Goal: Obtain resource: Obtain resource

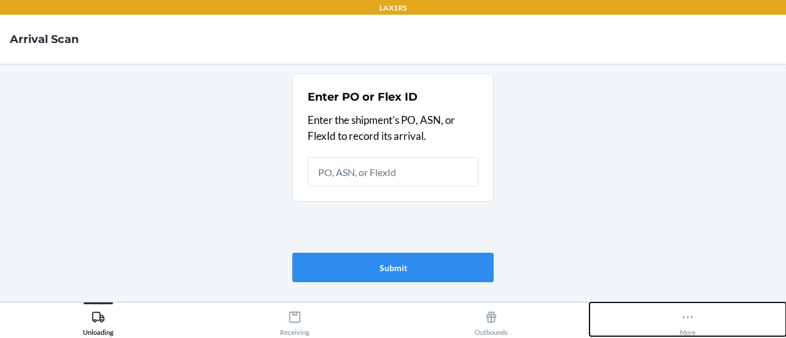
click at [685, 310] on div "More" at bounding box center [688, 321] width 16 height 31
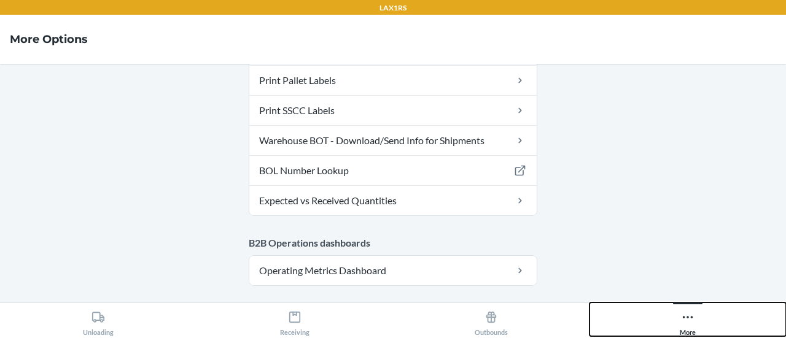
scroll to position [189, 0]
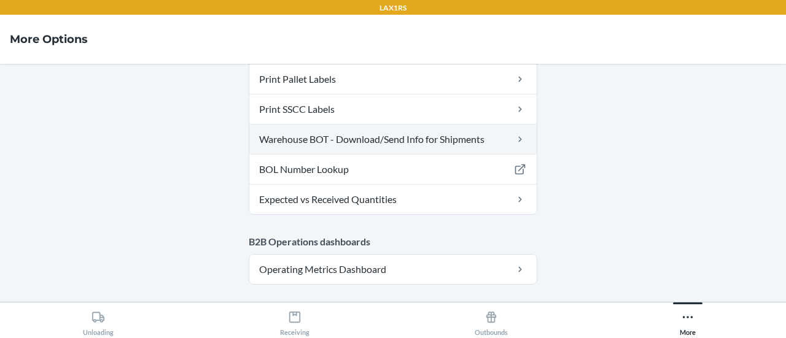
click at [429, 139] on link "Warehouse BOT - Download/Send Info for Shipments" at bounding box center [392, 139] width 287 height 29
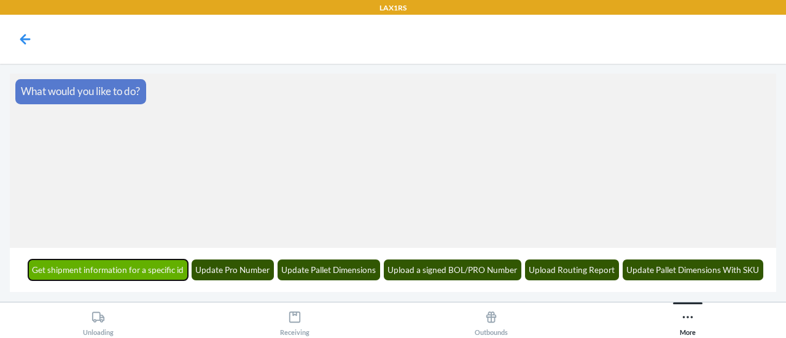
click at [170, 275] on button "Get shipment information for a specific id" at bounding box center [108, 270] width 160 height 21
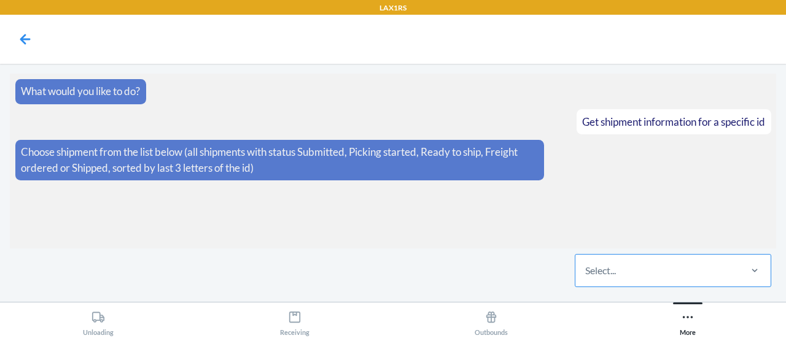
click at [669, 270] on div "Select..." at bounding box center [657, 271] width 163 height 32
click at [587, 270] on input "Select..." at bounding box center [585, 271] width 1 height 15
type input "95ib"
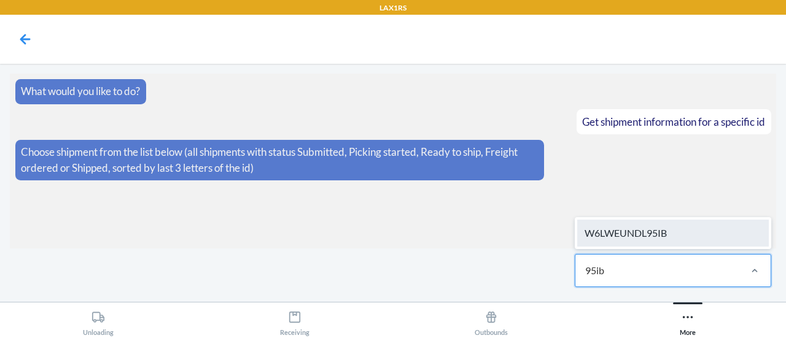
click at [665, 238] on div "W6LWEUNDL95IB" at bounding box center [673, 233] width 192 height 27
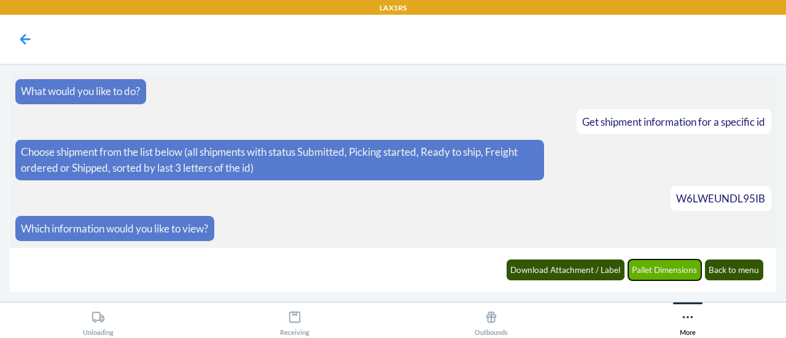
click at [642, 270] on button "Pallet Dimensions" at bounding box center [665, 270] width 74 height 21
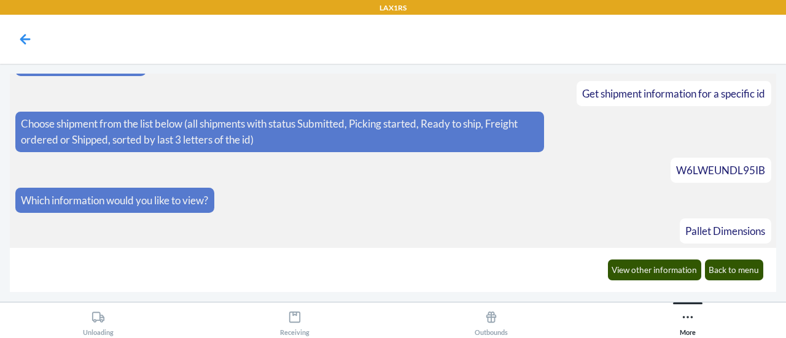
scroll to position [72, 0]
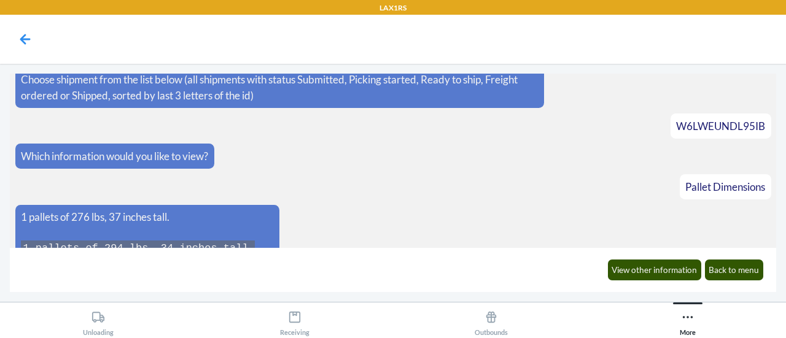
click at [693, 123] on span "W6LWEUNDL95IB" at bounding box center [720, 126] width 89 height 13
copy span "W6LWEUNDL95IB"
